Goal: Task Accomplishment & Management: Complete application form

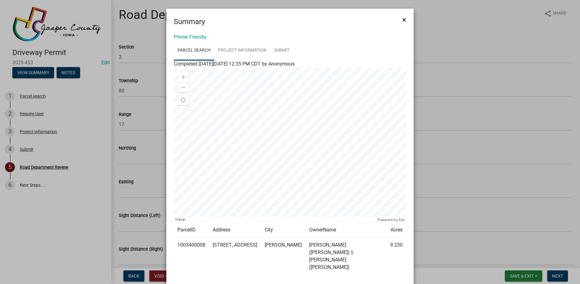
click at [402, 21] on span "×" at bounding box center [404, 19] width 4 height 9
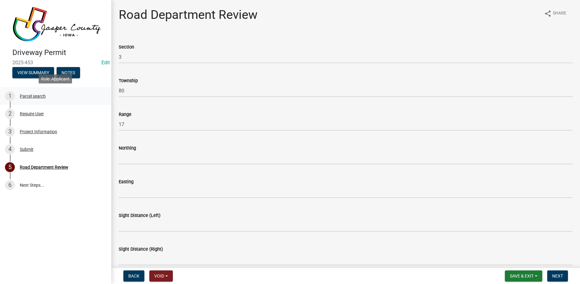
click at [32, 97] on div "Parcel search" at bounding box center [33, 96] width 26 height 4
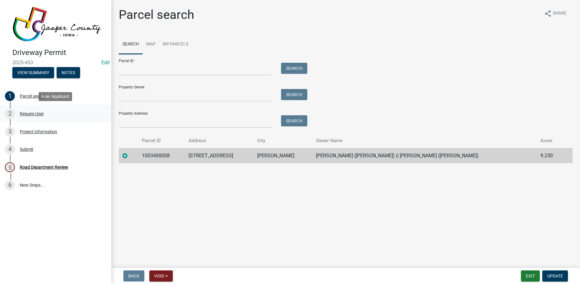
click at [34, 113] on div "Require User" at bounding box center [32, 114] width 24 height 4
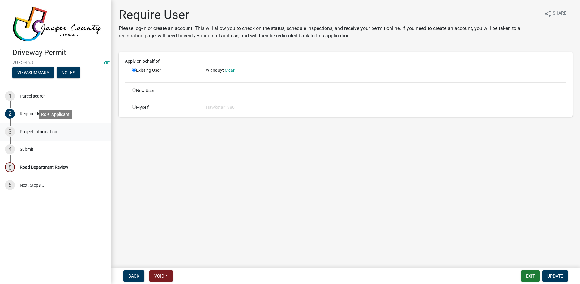
click at [31, 132] on div "Project Information" at bounding box center [38, 132] width 37 height 4
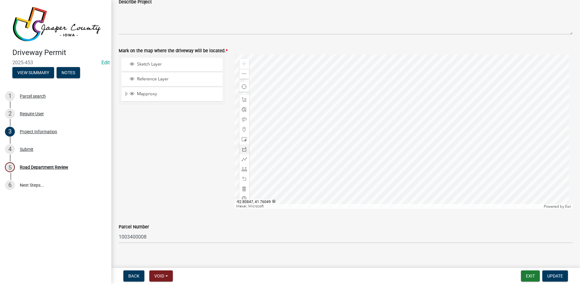
scroll to position [588, 0]
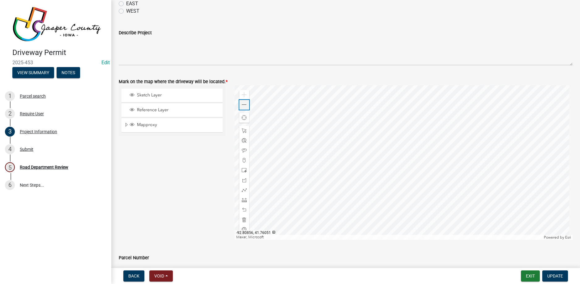
click at [242, 103] on span at bounding box center [244, 104] width 5 height 5
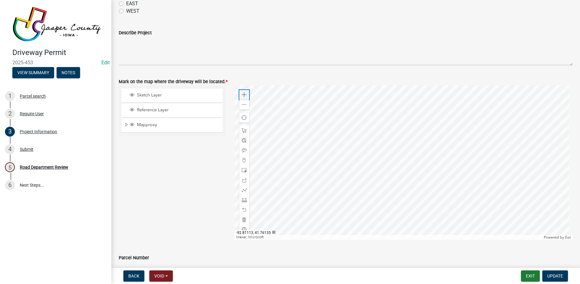
click at [242, 95] on span at bounding box center [244, 94] width 5 height 5
